Goal: Check status: Check status

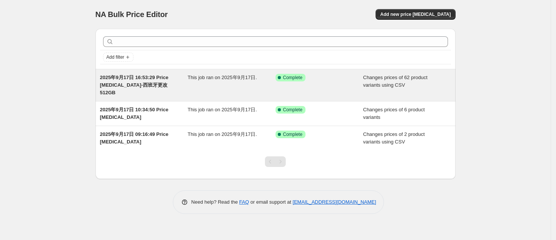
click at [160, 84] on span "2025年9月17日 16:53:29 Price [MEDICAL_DATA]-西班牙更改512GB" at bounding box center [134, 85] width 69 height 21
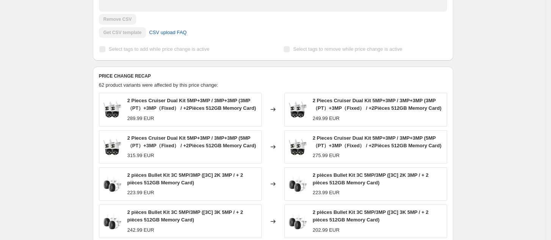
scroll to position [303, 0]
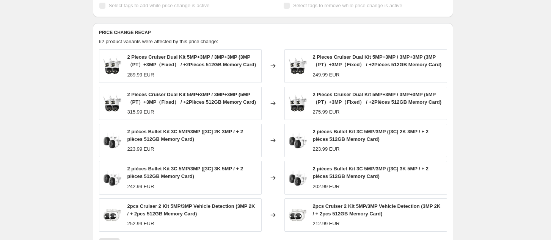
click at [513, 101] on div "2025年9月17日 16:53:29 Price [MEDICAL_DATA]-西班牙更改512GB. This page is ready 2025年9月…" at bounding box center [273, 26] width 546 height 658
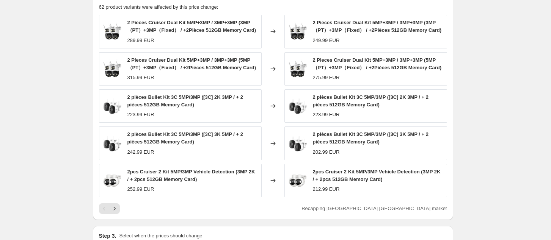
scroll to position [353, 0]
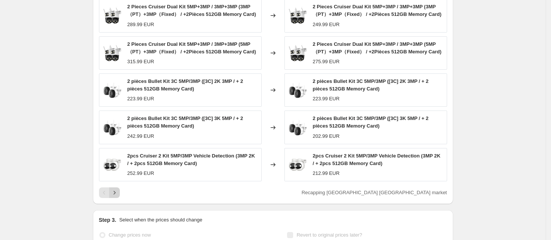
click at [118, 189] on icon "Next" at bounding box center [115, 193] width 8 height 8
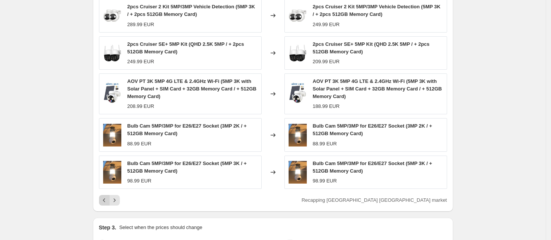
click at [104, 197] on icon "Previous" at bounding box center [104, 201] width 8 height 8
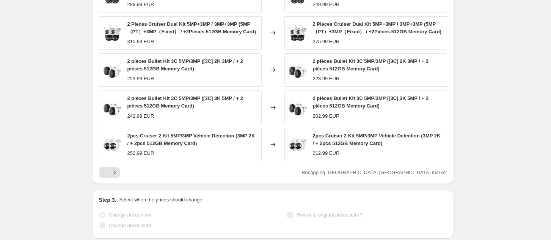
scroll to position [403, 0]
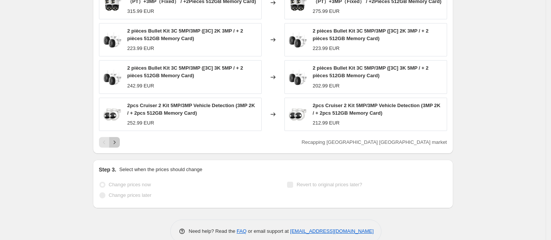
click at [118, 139] on icon "Next" at bounding box center [115, 143] width 8 height 8
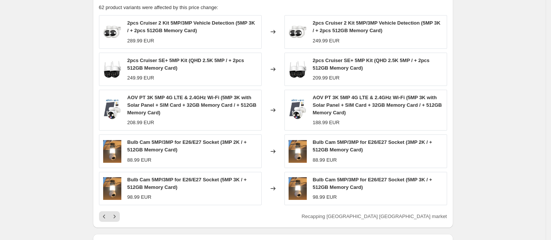
scroll to position [341, 0]
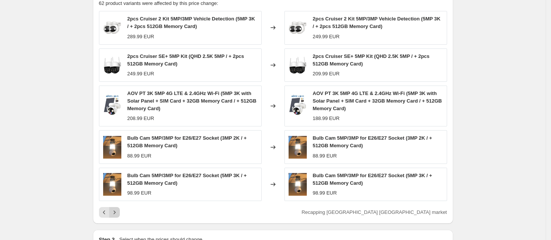
click at [118, 209] on icon "Next" at bounding box center [115, 213] width 8 height 8
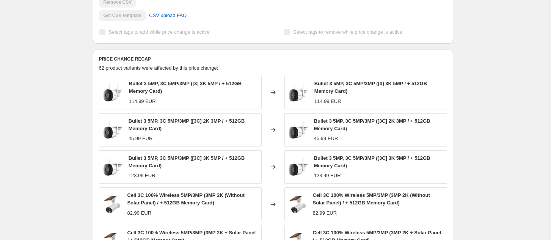
scroll to position [290, 0]
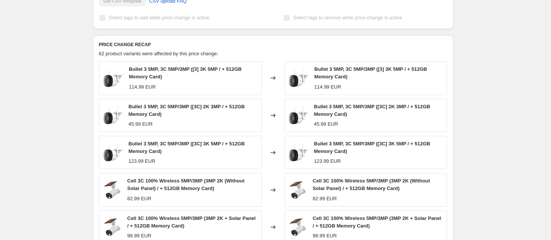
click at [495, 39] on div "2025年9月17日 16:53:29 Price [MEDICAL_DATA]-西班牙更改512GB. This page is ready 2025年9月…" at bounding box center [273, 39] width 546 height 658
drag, startPoint x: 501, startPoint y: 49, endPoint x: 450, endPoint y: 102, distance: 73.5
click at [502, 49] on div "2025年9月17日 16:53:29 Price [MEDICAL_DATA]-西班牙更改512GB. This page is ready 2025年9月…" at bounding box center [273, 39] width 546 height 658
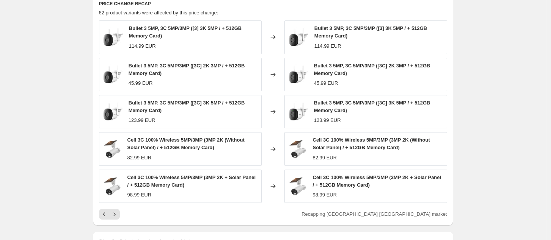
scroll to position [391, 0]
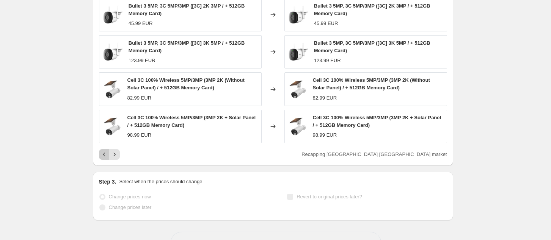
click at [107, 151] on icon "Previous" at bounding box center [104, 155] width 8 height 8
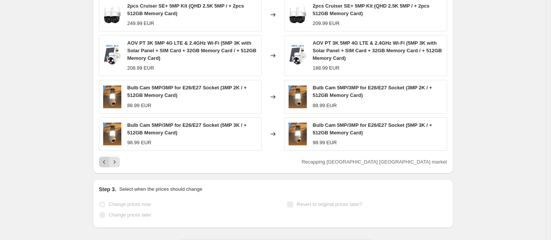
click at [107, 158] on icon "Previous" at bounding box center [104, 162] width 8 height 8
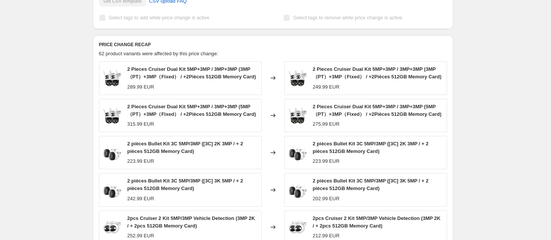
scroll to position [341, 0]
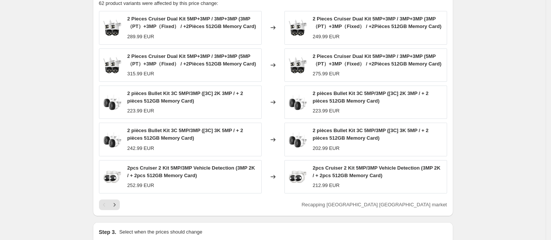
drag, startPoint x: 528, startPoint y: 77, endPoint x: 493, endPoint y: 113, distance: 50.7
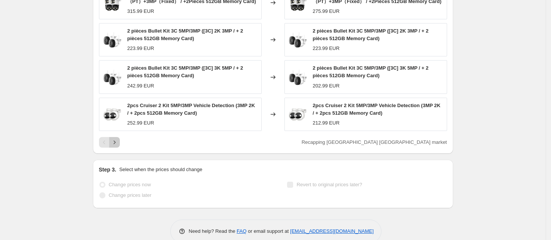
click at [120, 137] on button "Next" at bounding box center [114, 142] width 11 height 11
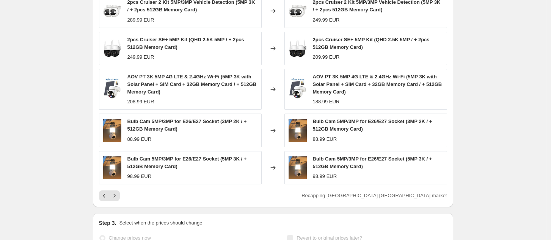
scroll to position [353, 0]
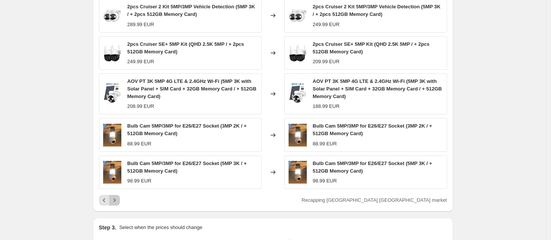
click at [118, 197] on icon "Next" at bounding box center [115, 201] width 8 height 8
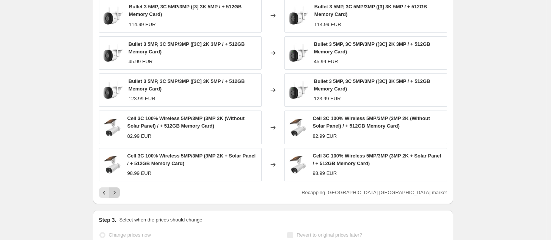
click at [118, 189] on icon "Next" at bounding box center [115, 193] width 8 height 8
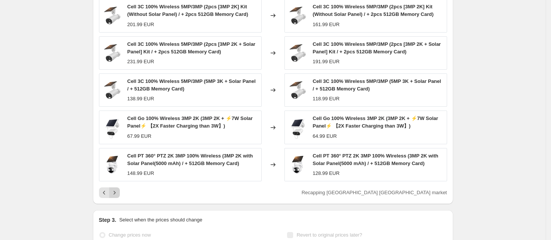
click at [118, 189] on icon "Next" at bounding box center [115, 193] width 8 height 8
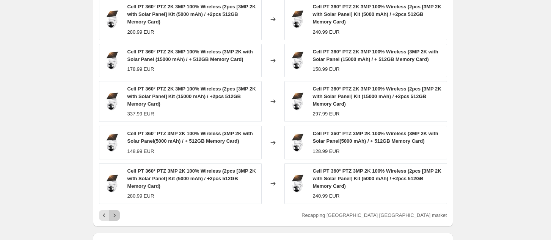
click at [118, 212] on icon "Next" at bounding box center [115, 216] width 8 height 8
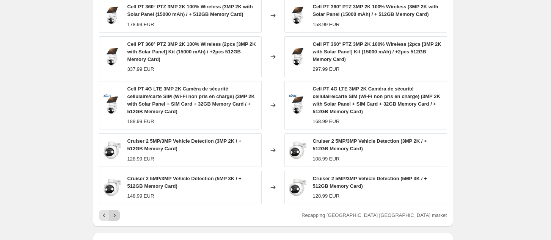
click at [118, 212] on icon "Next" at bounding box center [115, 216] width 8 height 8
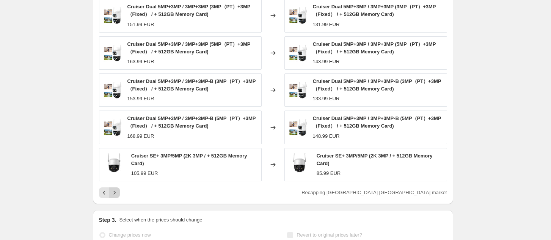
click at [120, 188] on button "Next" at bounding box center [114, 193] width 11 height 11
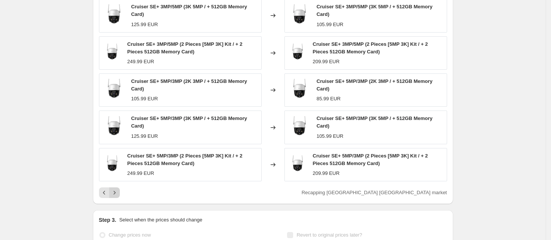
click at [120, 188] on button "Next" at bounding box center [114, 193] width 11 height 11
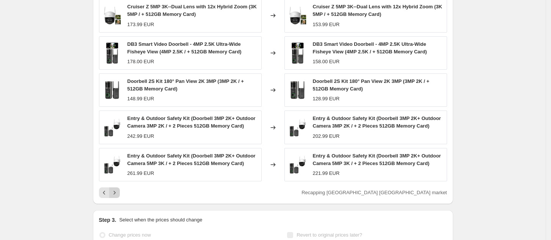
click at [118, 189] on icon "Next" at bounding box center [115, 193] width 8 height 8
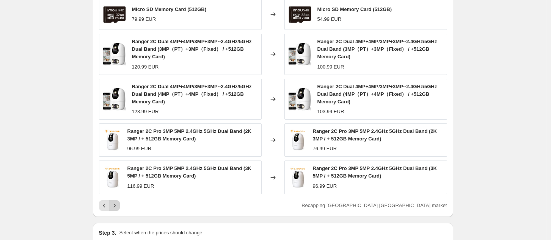
click at [118, 202] on icon "Next" at bounding box center [115, 206] width 8 height 8
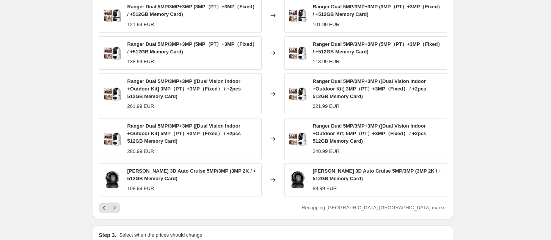
scroll to position [403, 0]
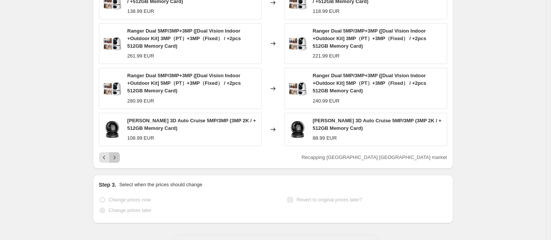
click at [118, 154] on icon "Next" at bounding box center [115, 158] width 8 height 8
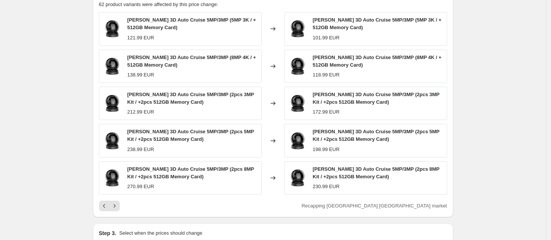
scroll to position [353, 0]
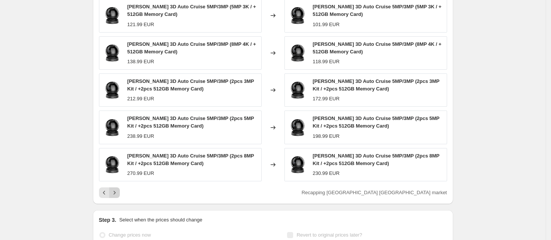
click at [118, 189] on icon "Next" at bounding box center [115, 193] width 8 height 8
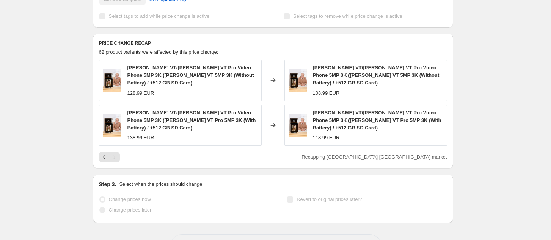
scroll to position [242, 0]
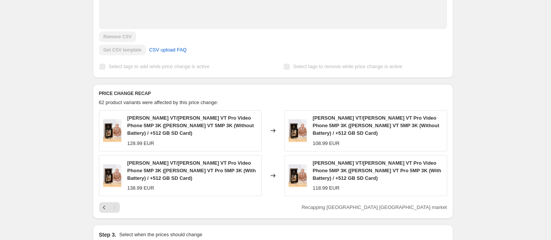
click at [493, 32] on div "2025年9月17日 16:53:29 Price [MEDICAL_DATA]-西班牙更改512GB. This page is ready 2025年9月…" at bounding box center [273, 39] width 546 height 562
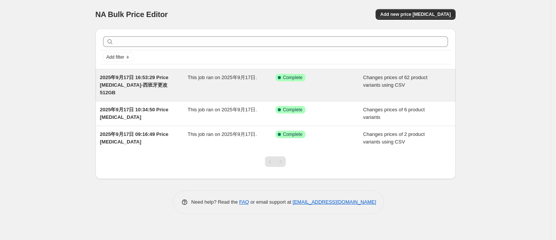
click at [149, 80] on span "2025年9月17日 16:53:29 Price [MEDICAL_DATA]-西班牙更改512GB" at bounding box center [134, 85] width 69 height 21
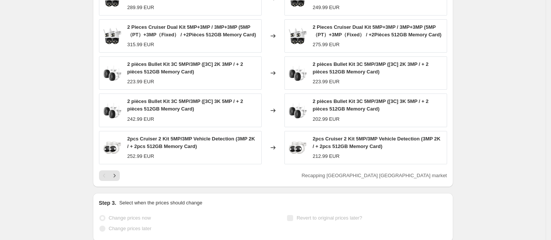
scroll to position [403, 0]
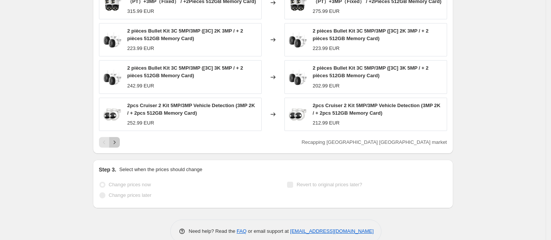
click at [120, 137] on button "Next" at bounding box center [114, 142] width 11 height 11
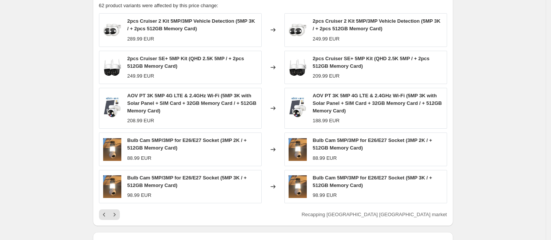
scroll to position [391, 0]
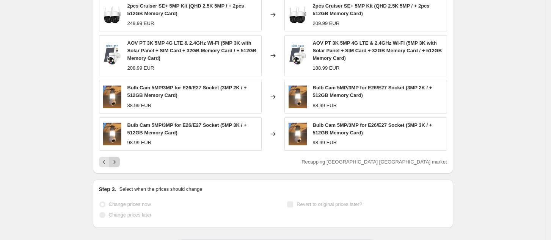
click at [118, 158] on icon "Next" at bounding box center [115, 162] width 8 height 8
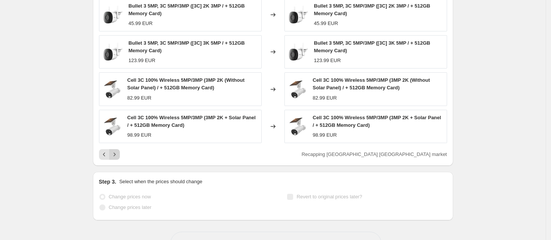
click at [119, 149] on button "Next" at bounding box center [114, 154] width 11 height 11
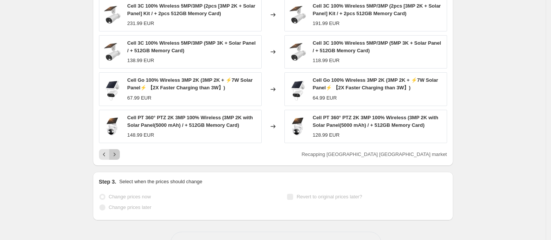
click at [118, 151] on icon "Next" at bounding box center [115, 155] width 8 height 8
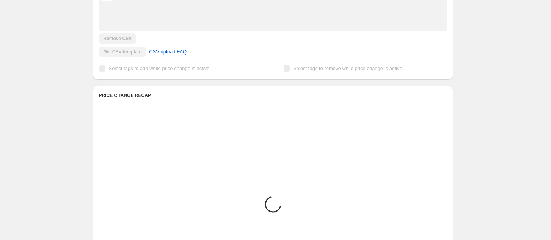
scroll to position [341, 0]
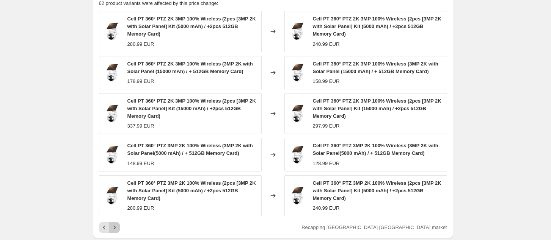
click at [115, 223] on button "Next" at bounding box center [114, 228] width 11 height 11
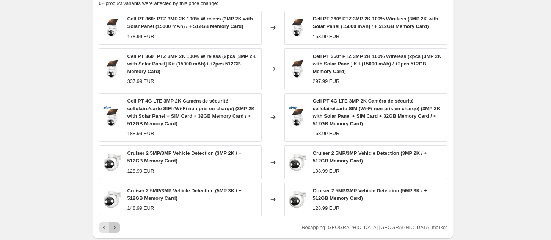
drag, startPoint x: 120, startPoint y: 210, endPoint x: 123, endPoint y: 206, distance: 5.2
click at [118, 224] on icon "Next" at bounding box center [115, 228] width 8 height 8
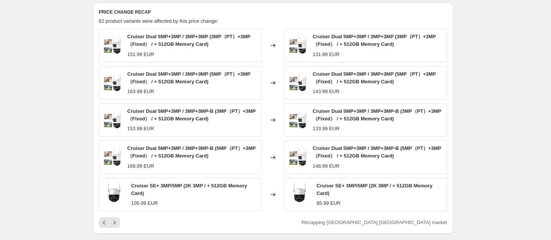
scroll to position [391, 0]
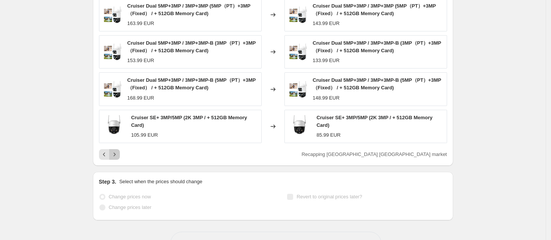
click at [117, 151] on icon "Next" at bounding box center [115, 155] width 8 height 8
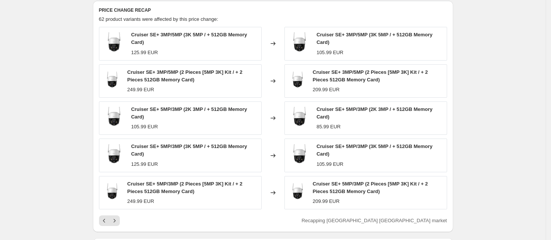
scroll to position [341, 0]
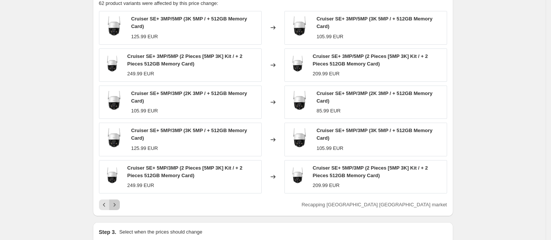
click at [118, 201] on icon "Next" at bounding box center [115, 205] width 8 height 8
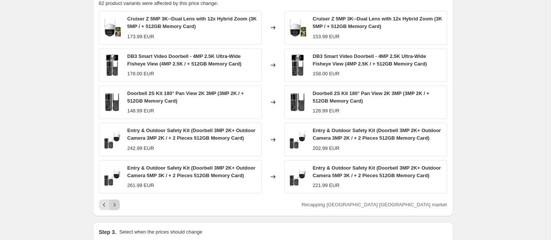
click at [118, 201] on icon "Next" at bounding box center [115, 205] width 8 height 8
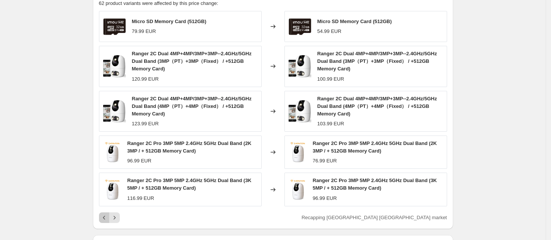
click at [103, 213] on button "Previous" at bounding box center [104, 218] width 11 height 11
